Goal: Complete application form: Complete application form

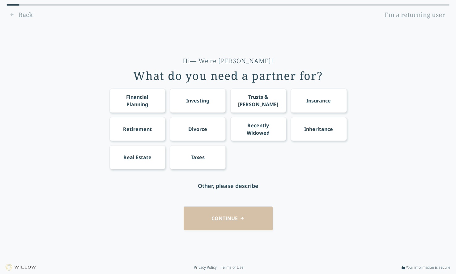
click at [140, 105] on div "Financial Planning" at bounding box center [137, 100] width 45 height 15
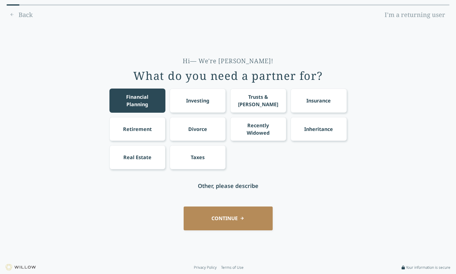
click at [203, 104] on div "Investing" at bounding box center [197, 100] width 23 height 7
click at [221, 216] on button "CONTINUE" at bounding box center [228, 218] width 89 height 24
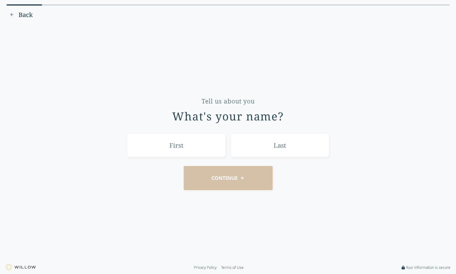
click at [14, 13] on button "Back" at bounding box center [20, 15] width 29 height 10
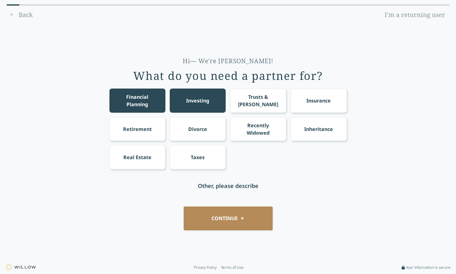
click at [231, 217] on button "CONTINUE" at bounding box center [228, 218] width 89 height 24
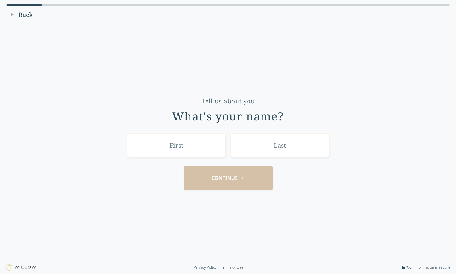
click at [187, 149] on input "text" at bounding box center [176, 145] width 99 height 24
type input "[PERSON_NAME]"
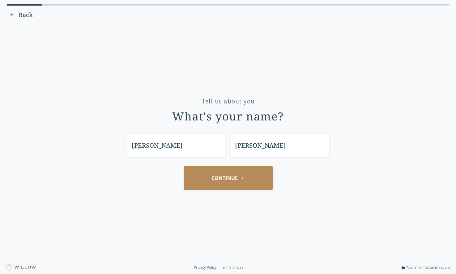
click at [224, 174] on button "CONTINUE" at bounding box center [228, 178] width 89 height 24
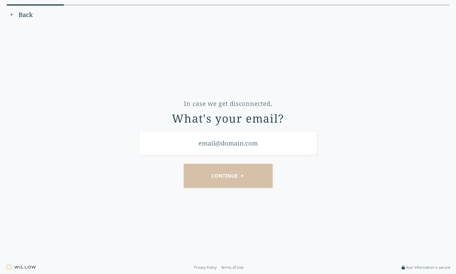
click at [222, 147] on input "email" at bounding box center [228, 143] width 178 height 24
type input "[PERSON_NAME][EMAIL_ADDRESS][DOMAIN_NAME]"
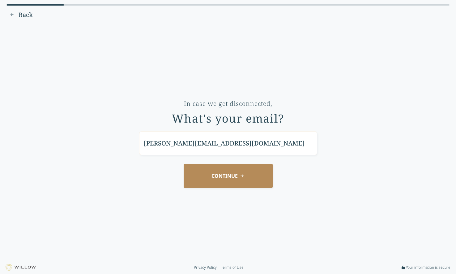
click at [229, 173] on button "CONTINUE" at bounding box center [228, 176] width 89 height 24
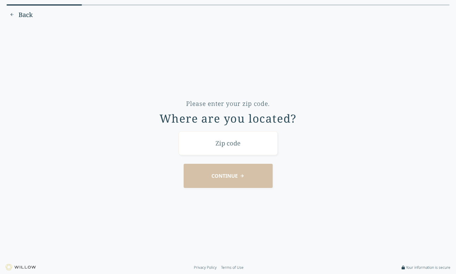
click at [225, 145] on input "text" at bounding box center [228, 143] width 99 height 24
type input "29412"
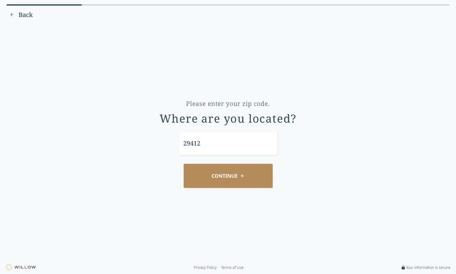
click at [215, 176] on button "CONTINUE" at bounding box center [228, 176] width 89 height 24
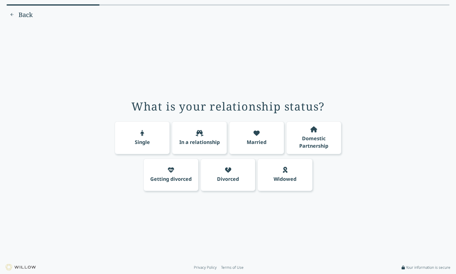
click at [246, 141] on div "Married" at bounding box center [256, 137] width 55 height 33
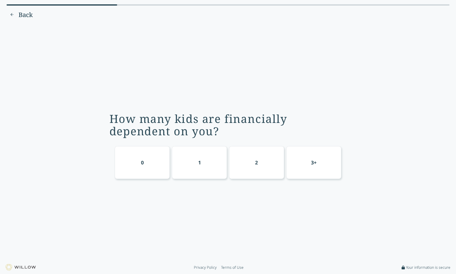
click at [195, 166] on div "1" at bounding box center [199, 162] width 55 height 33
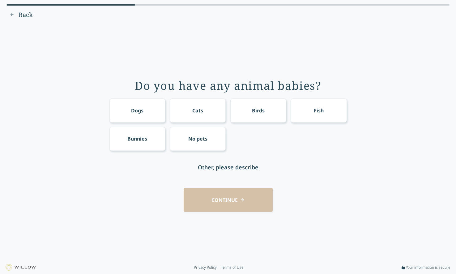
click at [21, 11] on span "Back" at bounding box center [26, 15] width 14 height 9
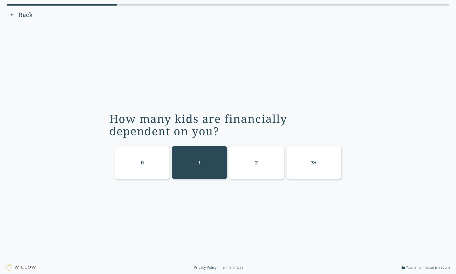
click at [262, 152] on div "2" at bounding box center [256, 162] width 55 height 33
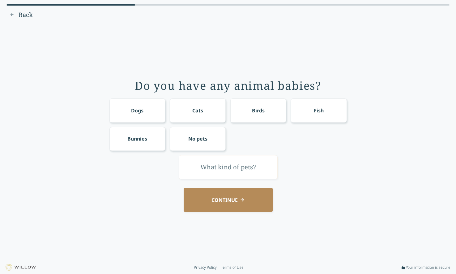
click at [140, 109] on div "Dogs" at bounding box center [137, 110] width 12 height 7
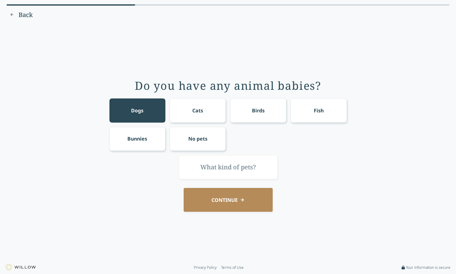
click at [228, 198] on button "CONTINUE" at bounding box center [228, 200] width 89 height 24
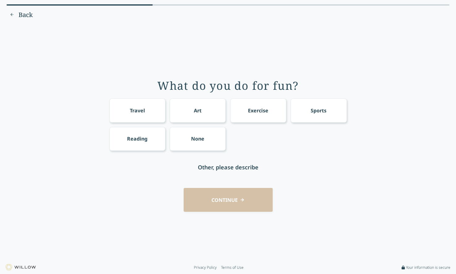
click at [264, 110] on div "Exercise" at bounding box center [258, 110] width 20 height 7
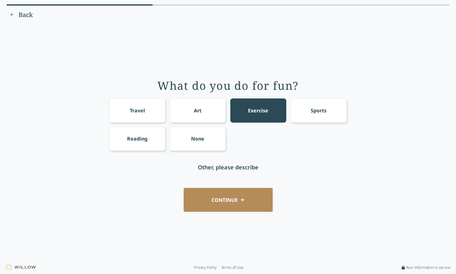
click at [305, 115] on div "Sports" at bounding box center [319, 110] width 56 height 24
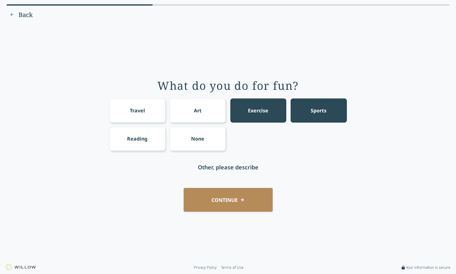
click at [222, 197] on button "CONTINUE" at bounding box center [228, 200] width 89 height 24
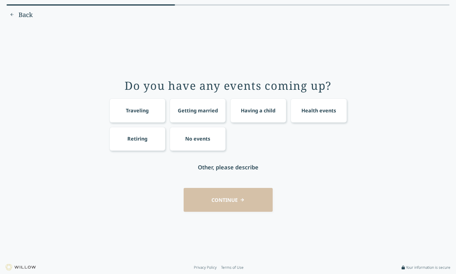
click at [196, 138] on div "No events" at bounding box center [197, 138] width 25 height 7
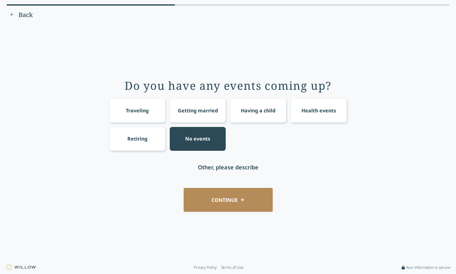
click at [152, 119] on div "Traveling" at bounding box center [137, 110] width 56 height 24
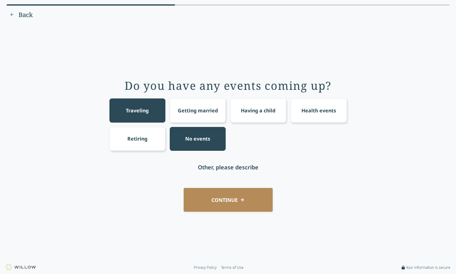
click at [202, 200] on button "CONTINUE" at bounding box center [228, 200] width 89 height 24
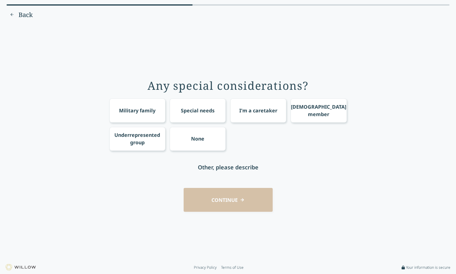
click at [235, 197] on div "CONTINUE" at bounding box center [228, 200] width 439 height 24
click at [200, 145] on div "None" at bounding box center [198, 139] width 56 height 24
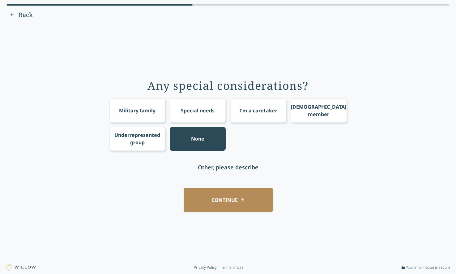
click at [214, 202] on button "CONTINUE" at bounding box center [228, 200] width 89 height 24
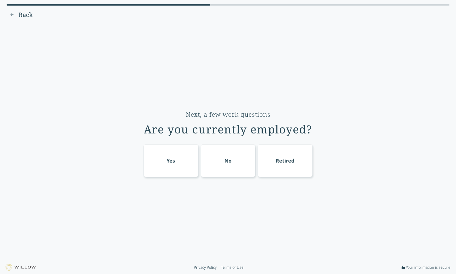
click at [175, 157] on div "Yes" at bounding box center [171, 160] width 55 height 33
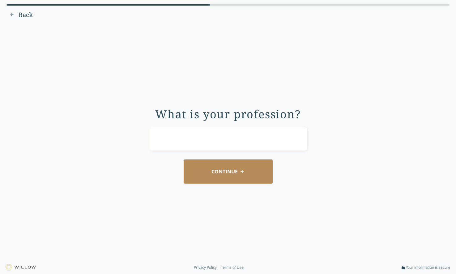
click at [198, 141] on input "text" at bounding box center [228, 139] width 158 height 24
type input "UX"
click at [220, 183] on button "CONTINUE" at bounding box center [228, 171] width 89 height 24
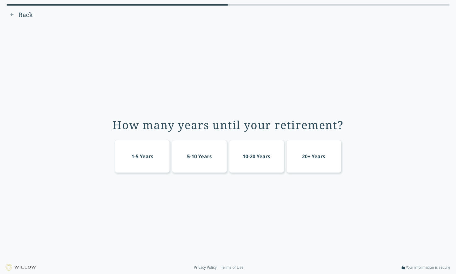
click at [271, 159] on div "10-20 Years" at bounding box center [256, 156] width 55 height 33
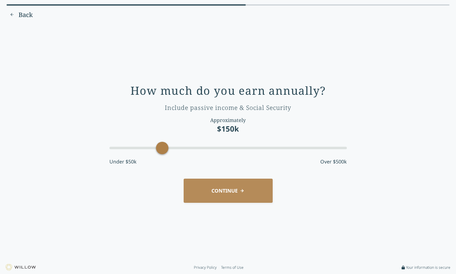
click at [157, 145] on div "Accessibility label" at bounding box center [162, 148] width 12 height 12
click at [216, 189] on button "CONTINUE" at bounding box center [228, 190] width 89 height 24
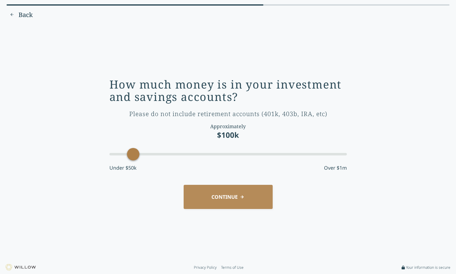
click at [202, 200] on button "CONTINUE" at bounding box center [228, 197] width 89 height 24
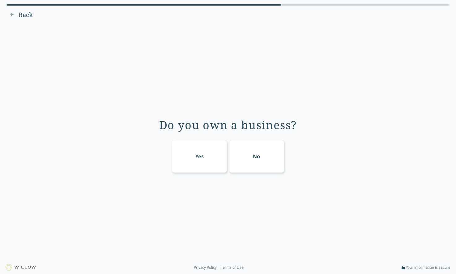
click at [254, 152] on div "No" at bounding box center [256, 156] width 55 height 33
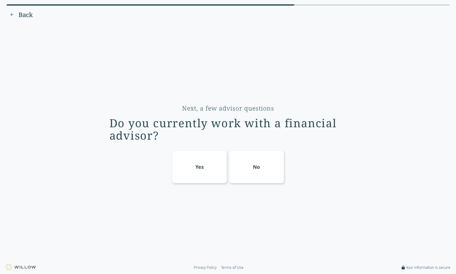
click at [259, 168] on div "No" at bounding box center [256, 166] width 7 height 7
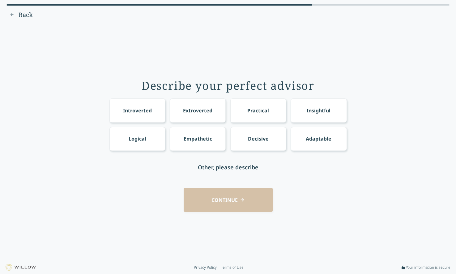
click at [268, 110] on div "Practical" at bounding box center [258, 110] width 22 height 7
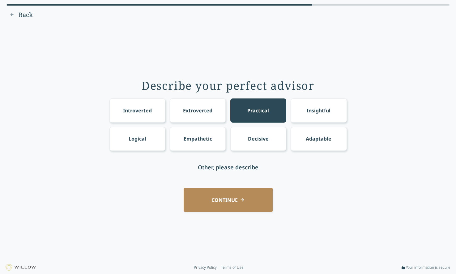
click at [202, 117] on div "Extroverted" at bounding box center [198, 110] width 56 height 24
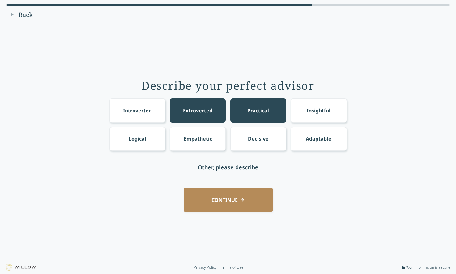
click at [198, 112] on div "Extroverted" at bounding box center [197, 110] width 29 height 7
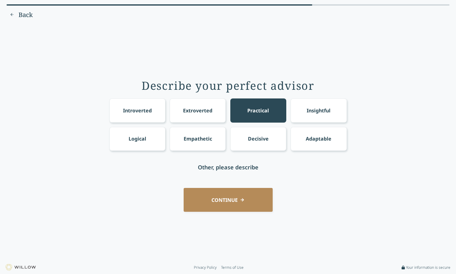
click at [319, 112] on div "Insightful" at bounding box center [319, 110] width 24 height 7
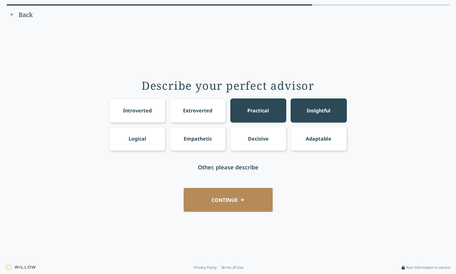
click at [226, 196] on button "CONTINUE" at bounding box center [228, 200] width 89 height 24
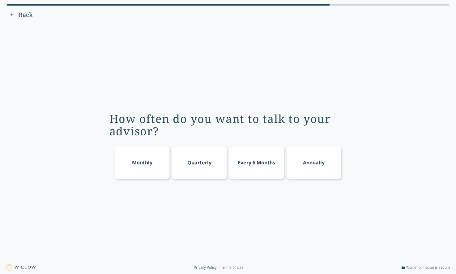
click at [194, 165] on div "Quarterly" at bounding box center [199, 162] width 24 height 7
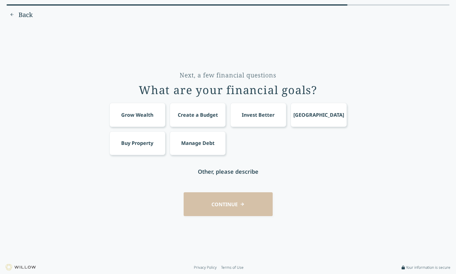
click at [152, 118] on div "Grow Wealth" at bounding box center [137, 115] width 56 height 24
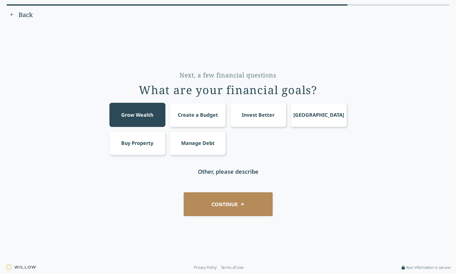
click at [209, 198] on button "CONTINUE" at bounding box center [228, 204] width 89 height 24
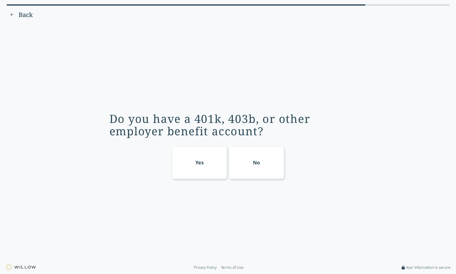
click at [204, 165] on div "Yes" at bounding box center [199, 162] width 55 height 33
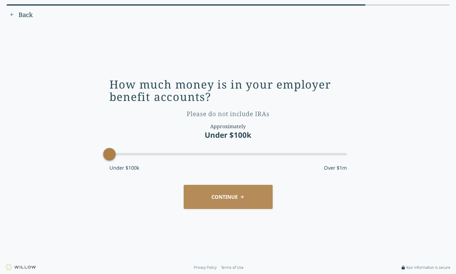
drag, startPoint x: 146, startPoint y: 156, endPoint x: 94, endPoint y: 157, distance: 51.4
click at [94, 157] on div "How much money is in your employer benefit accounts? Please do not include IRAs…" at bounding box center [228, 142] width 439 height 228
click at [203, 197] on button "CONTINUE" at bounding box center [228, 197] width 89 height 24
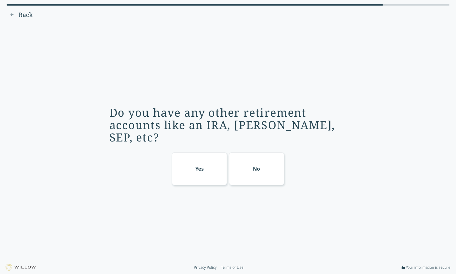
click at [244, 161] on div "No" at bounding box center [256, 168] width 55 height 33
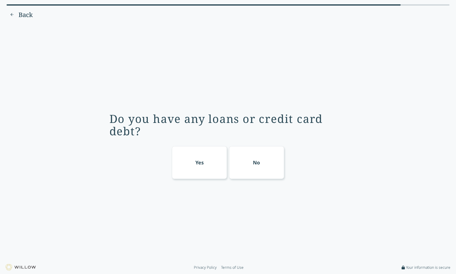
click at [194, 155] on div "Yes" at bounding box center [199, 162] width 55 height 33
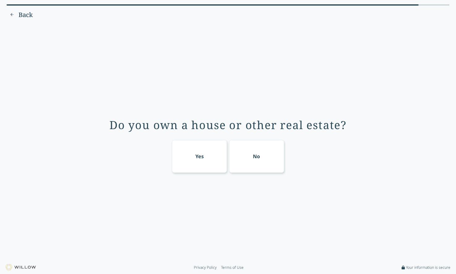
click at [196, 160] on div "Yes" at bounding box center [199, 155] width 8 height 7
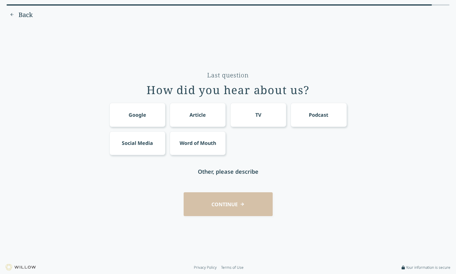
click at [145, 115] on div "Google" at bounding box center [138, 114] width 18 height 7
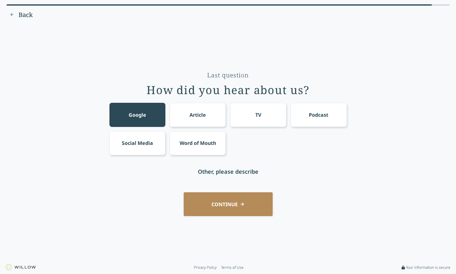
click at [142, 115] on div "Google" at bounding box center [138, 114] width 18 height 7
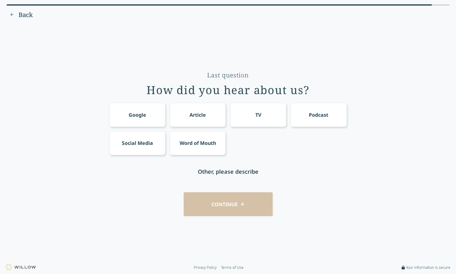
click at [221, 173] on div "Other, please describe" at bounding box center [228, 171] width 61 height 9
click at [208, 174] on input "text" at bounding box center [228, 171] width 99 height 24
type input "Chat GPT"
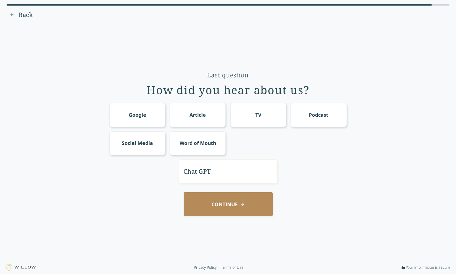
click at [219, 212] on div "CONTINUE" at bounding box center [228, 204] width 439 height 24
click at [218, 206] on button "CONTINUE" at bounding box center [228, 204] width 89 height 24
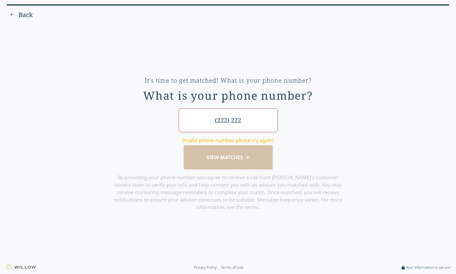
click at [226, 130] on input "(222) 222" at bounding box center [228, 120] width 99 height 24
click at [226, 129] on input "(222) 222" at bounding box center [228, 120] width 99 height 24
drag, startPoint x: 219, startPoint y: 124, endPoint x: 209, endPoint y: 124, distance: 10.2
click at [209, 124] on input "(123) 555-5555" at bounding box center [228, 120] width 99 height 24
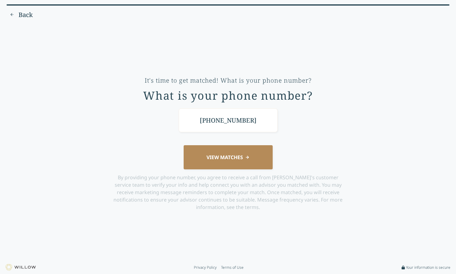
click at [209, 163] on button "VIEW MATCHES" at bounding box center [228, 157] width 89 height 24
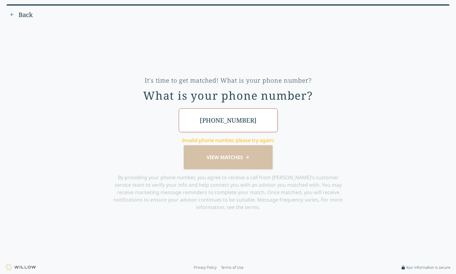
drag, startPoint x: 217, startPoint y: 122, endPoint x: 208, endPoint y: 122, distance: 8.7
click at [208, 122] on input "[PHONE_NUMBER]" at bounding box center [228, 120] width 99 height 24
drag, startPoint x: 218, startPoint y: 125, endPoint x: 208, endPoint y: 125, distance: 9.6
click at [208, 125] on input "[PHONE_NUMBER]" at bounding box center [228, 120] width 99 height 24
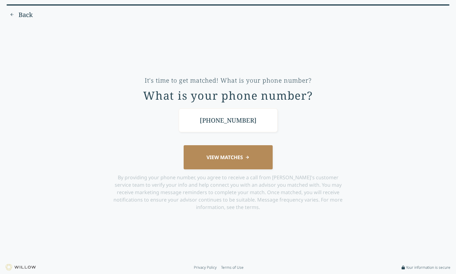
click at [218, 150] on button "VIEW MATCHES" at bounding box center [228, 157] width 89 height 24
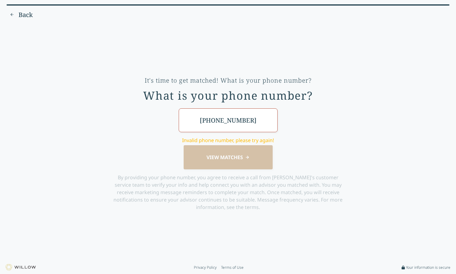
click at [216, 159] on div "[PHONE_NUMBER] Invalid phone number, please try again! VIEW MATCHES By providin…" at bounding box center [228, 159] width 238 height 102
drag, startPoint x: 240, startPoint y: 126, endPoint x: 252, endPoint y: 123, distance: 12.7
click at [252, 123] on input "[PHONE_NUMBER]" at bounding box center [228, 120] width 99 height 24
drag, startPoint x: 254, startPoint y: 126, endPoint x: 197, endPoint y: 121, distance: 56.8
click at [197, 122] on input "[PHONE_NUMBER]" at bounding box center [228, 120] width 99 height 24
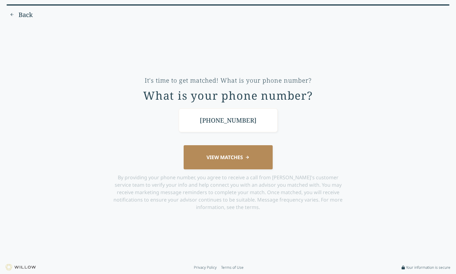
click at [213, 168] on button "VIEW MATCHES" at bounding box center [228, 157] width 89 height 24
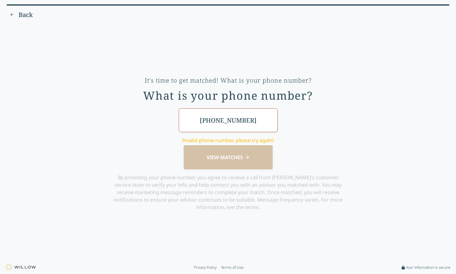
drag, startPoint x: 218, startPoint y: 125, endPoint x: 208, endPoint y: 125, distance: 9.9
click at [208, 125] on input "[PHONE_NUMBER]" at bounding box center [228, 120] width 99 height 24
click at [208, 125] on input "(633) 333-33" at bounding box center [228, 120] width 99 height 24
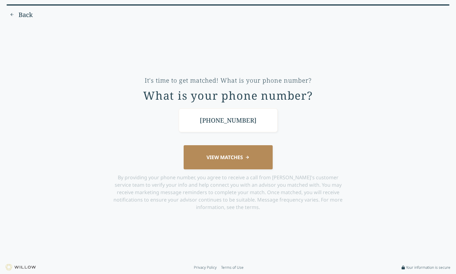
type input "[PHONE_NUMBER]"
click at [224, 163] on button "VIEW MATCHES" at bounding box center [228, 157] width 89 height 24
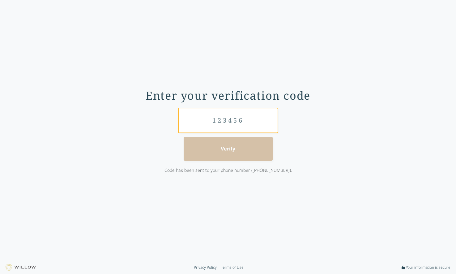
click at [235, 125] on input "text" at bounding box center [228, 120] width 99 height 24
click at [230, 152] on form "Verify Code has been sent to your phone number ([PHONE_NUMBER])." at bounding box center [228, 146] width 158 height 76
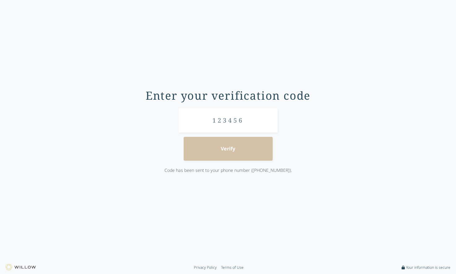
click at [36, 111] on div "Enter your verification code Verify Code has been sent to your phone number ([P…" at bounding box center [227, 137] width 443 height 226
click at [212, 125] on input "text" at bounding box center [228, 120] width 99 height 24
click at [212, 122] on input "text" at bounding box center [228, 120] width 99 height 24
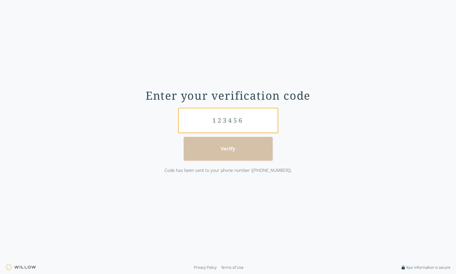
click at [212, 122] on input "text" at bounding box center [228, 120] width 99 height 24
click at [237, 115] on input "text" at bounding box center [228, 120] width 99 height 24
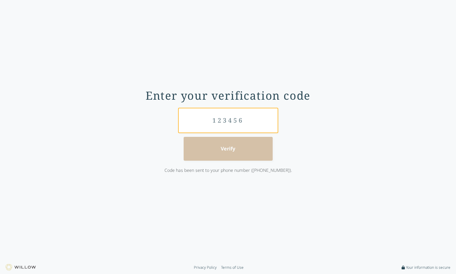
click at [237, 115] on input "text" at bounding box center [228, 120] width 99 height 24
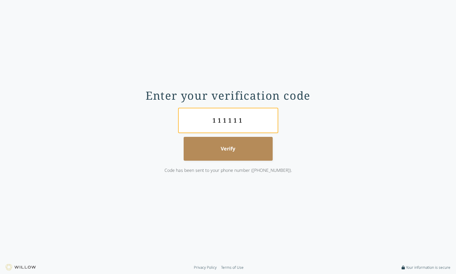
click at [184, 137] on button "Verify" at bounding box center [228, 149] width 89 height 24
click at [243, 125] on input "111111" at bounding box center [228, 120] width 99 height 24
type input "122231"
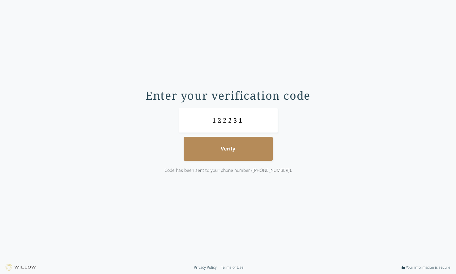
click at [240, 149] on button "Verify" at bounding box center [228, 149] width 89 height 24
click at [239, 149] on button "Verify" at bounding box center [228, 149] width 89 height 24
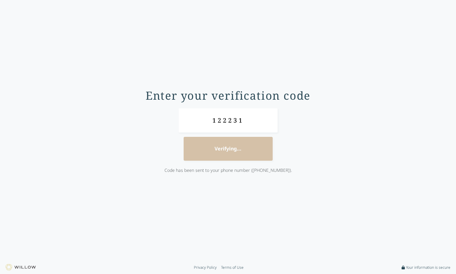
click at [239, 149] on button "Verifying..." at bounding box center [228, 149] width 89 height 24
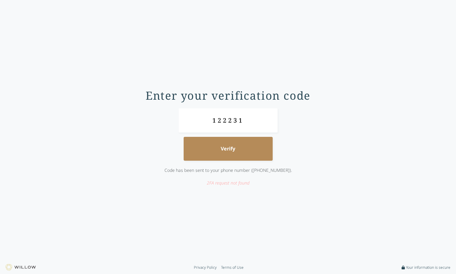
click at [239, 149] on button "Verify" at bounding box center [228, 149] width 89 height 24
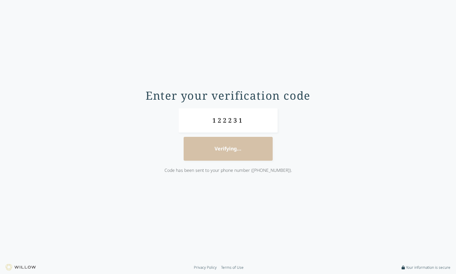
click at [239, 149] on button "Verifying..." at bounding box center [228, 149] width 89 height 24
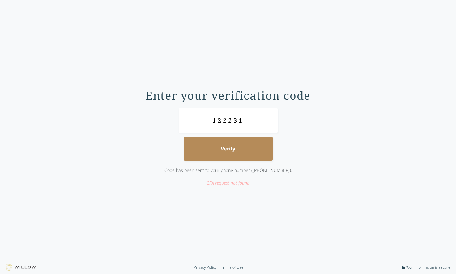
click at [239, 149] on button "Verify" at bounding box center [228, 149] width 89 height 24
click at [239, 149] on form "122231 Verify Code has been sent to your phone number ([PHONE_NUMBER]). 2FA req…" at bounding box center [228, 146] width 158 height 76
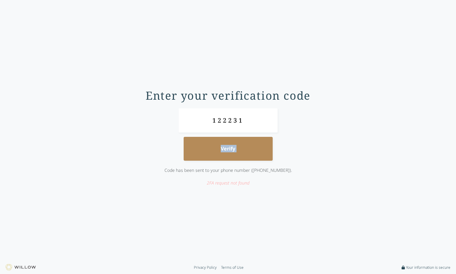
click at [239, 149] on button "Verify" at bounding box center [228, 149] width 89 height 24
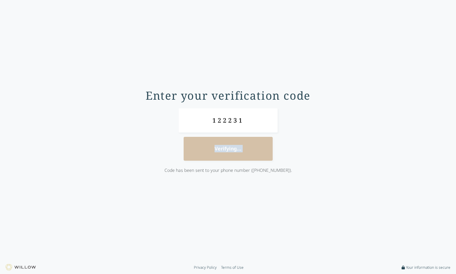
click at [239, 149] on button "Verifying..." at bounding box center [228, 149] width 89 height 24
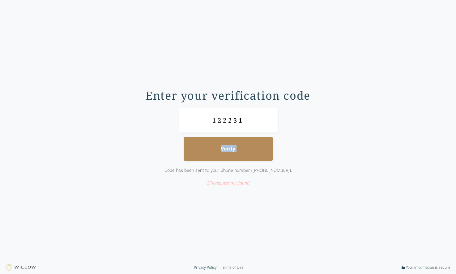
click at [239, 149] on button "Verify" at bounding box center [228, 149] width 89 height 24
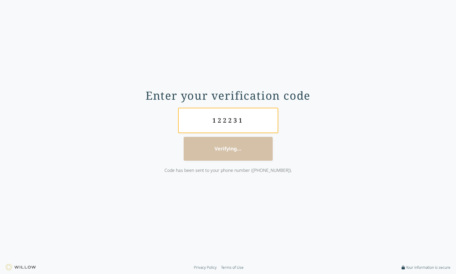
click at [238, 120] on input "122231" at bounding box center [228, 120] width 99 height 24
